Goal: Task Accomplishment & Management: Manage account settings

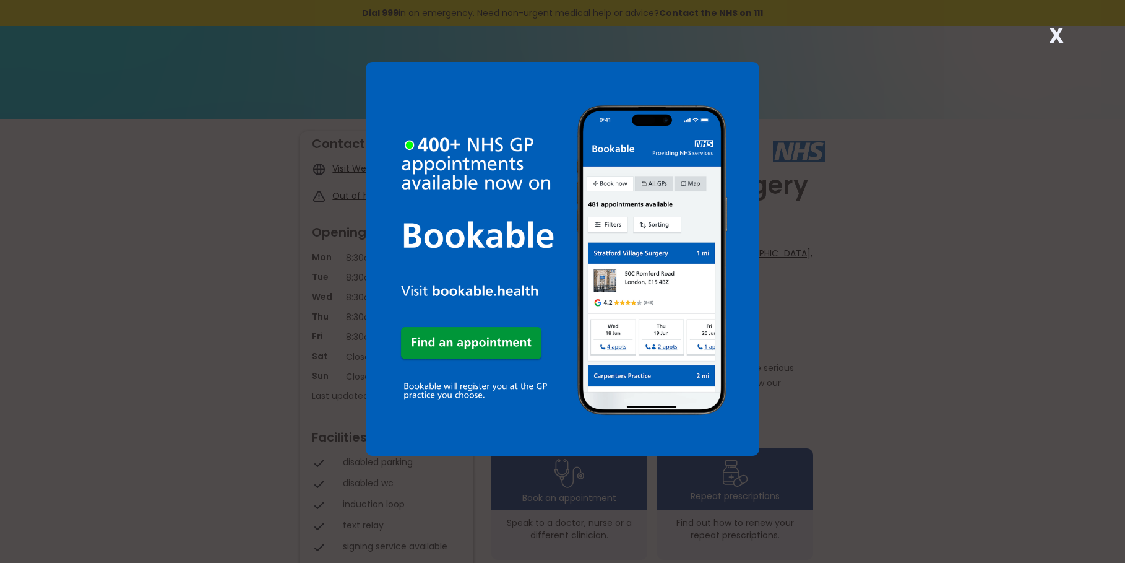
click at [1054, 30] on strong "X" at bounding box center [1056, 35] width 15 height 30
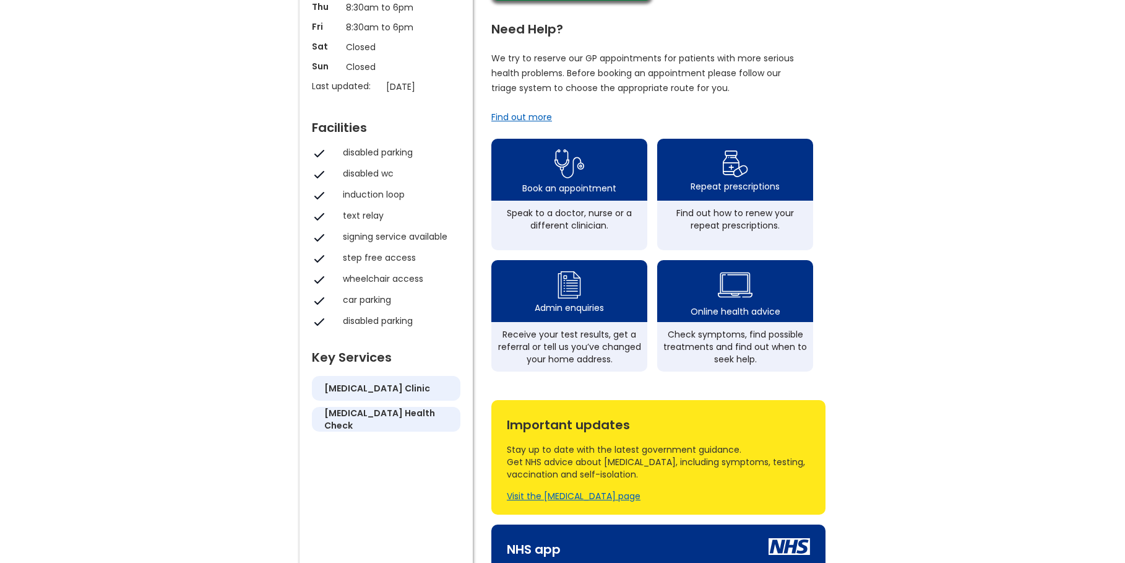
scroll to position [62, 0]
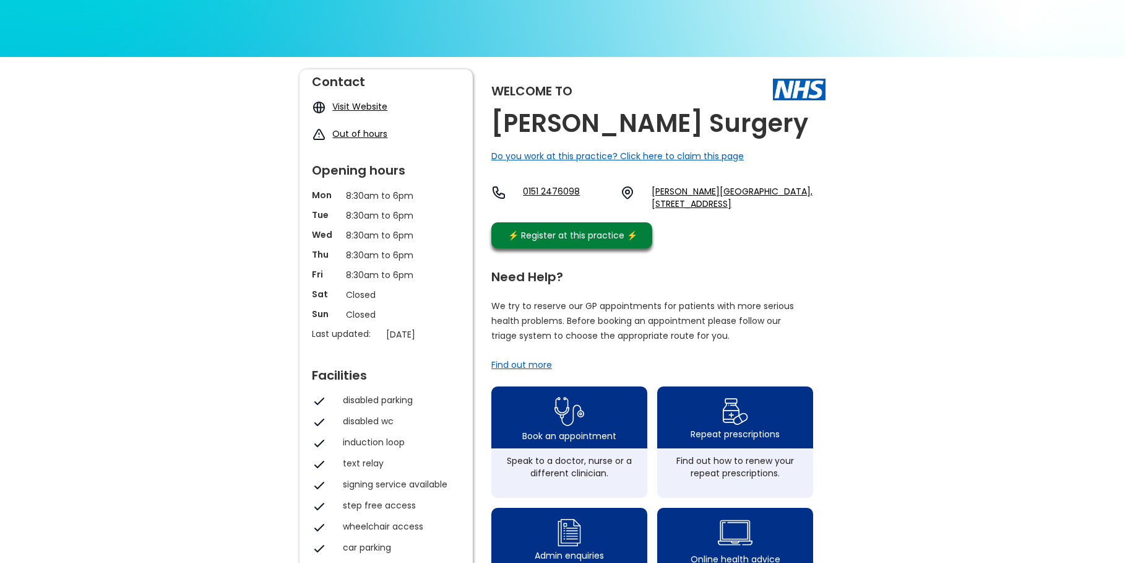
click at [371, 108] on link "Visit Website" at bounding box center [359, 106] width 55 height 12
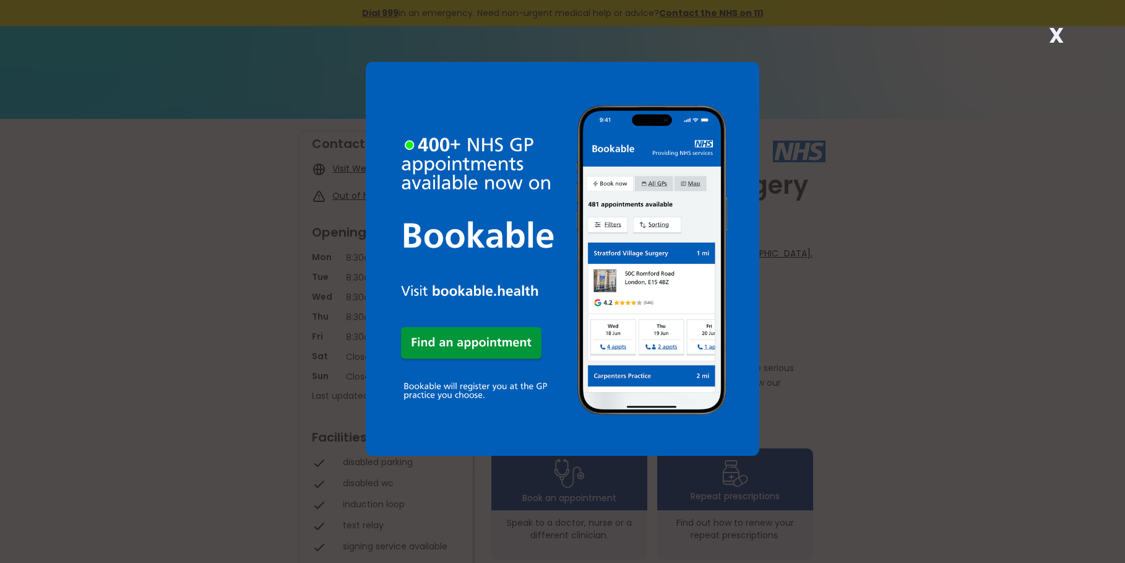
drag, startPoint x: 1058, startPoint y: 38, endPoint x: 1042, endPoint y: 40, distance: 15.6
click at [1058, 38] on strong "X" at bounding box center [1056, 35] width 15 height 30
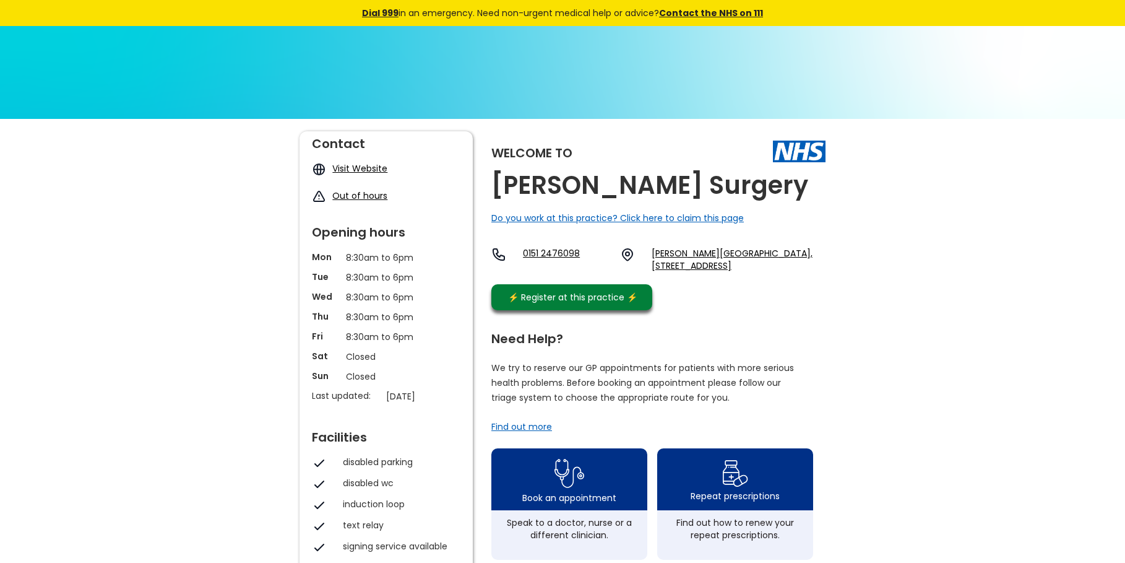
click at [611, 218] on div "Do you work at this practice? Click here to claim this page" at bounding box center [617, 218] width 253 height 12
click at [607, 217] on div "Do you work at this practice? Click here to claim this page" at bounding box center [617, 218] width 253 height 12
